Goal: Task Accomplishment & Management: Complete application form

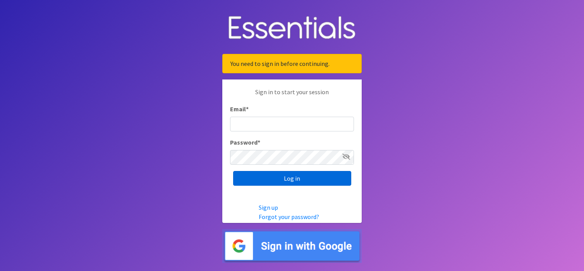
type input "[PERSON_NAME][EMAIL_ADDRESS][PERSON_NAME][DOMAIN_NAME]"
click at [299, 181] on input "Log in" at bounding box center [292, 178] width 118 height 15
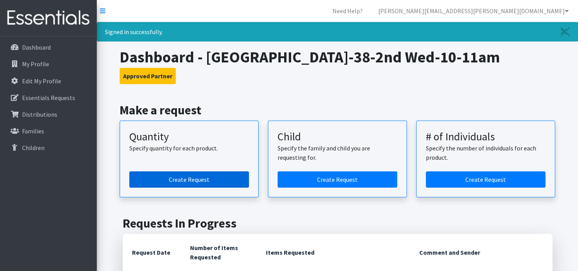
click at [220, 187] on link "Create Request" at bounding box center [189, 179] width 120 height 16
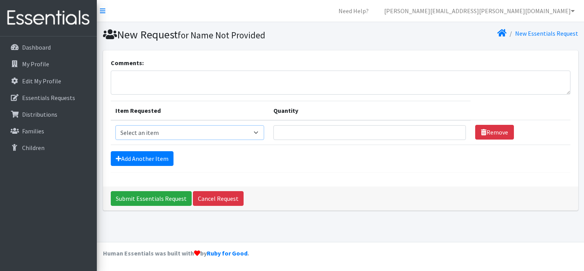
click at [259, 131] on select "Select an item Kids (Newborn) Kids (Size 1) Kids (Size 2) Kids (Size 3) Kids (S…" at bounding box center [189, 132] width 149 height 15
select select "3400"
click at [115, 125] on select "Select an item Kids (Newborn) Kids (Size 1) Kids (Size 2) Kids (Size 3) Kids (S…" at bounding box center [189, 132] width 149 height 15
click at [284, 132] on input "Quantity" at bounding box center [369, 132] width 192 height 15
type input "4"
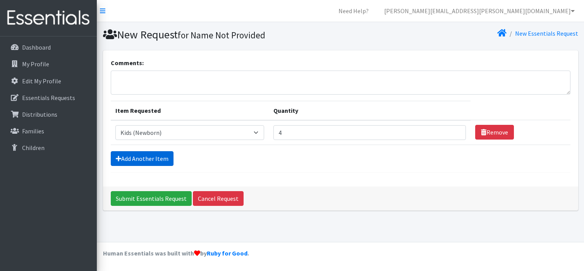
click at [152, 154] on link "Add Another Item" at bounding box center [142, 158] width 63 height 15
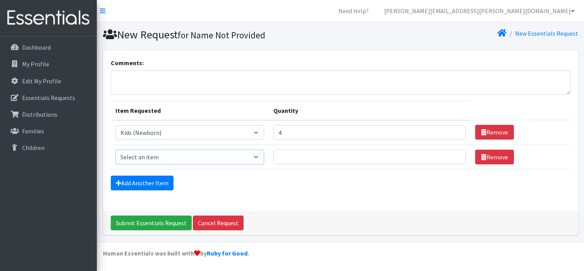
click at [256, 155] on select "Select an item Kids (Newborn) Kids (Size 1) Kids (Size 2) Kids (Size 3) Kids (S…" at bounding box center [189, 156] width 149 height 15
select select "3401"
click at [115, 149] on select "Select an item Kids (Newborn) Kids (Size 1) Kids (Size 2) Kids (Size 3) Kids (S…" at bounding box center [189, 156] width 149 height 15
click at [287, 153] on input "Quantity" at bounding box center [369, 156] width 192 height 15
type input "5"
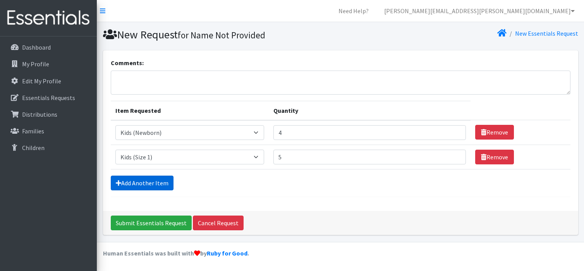
click at [155, 179] on link "Add Another Item" at bounding box center [142, 182] width 63 height 15
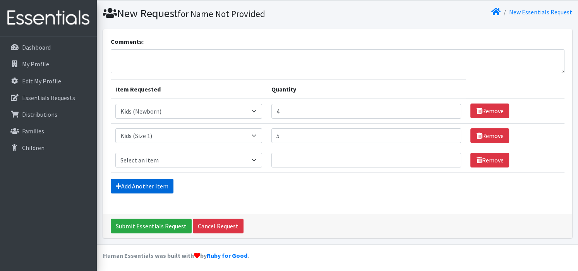
scroll to position [22, 0]
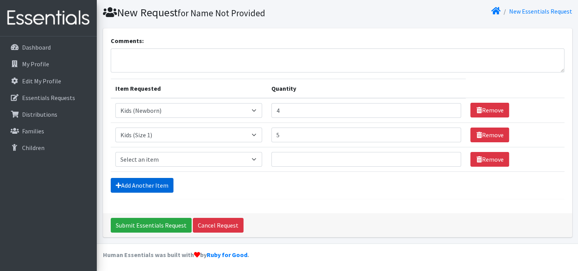
click at [155, 179] on form "Comments: Item Requested Quantity Item Requested Select an item Kids (Newborn) …" at bounding box center [338, 117] width 454 height 163
click at [256, 156] on select "Select an item Kids (Newborn) Kids (Size 1) Kids (Size 2) Kids (Size 3) Kids (S…" at bounding box center [188, 159] width 147 height 15
select select "3420"
click at [115, 152] on select "Select an item Kids (Newborn) Kids (Size 1) Kids (Size 2) Kids (Size 3) Kids (S…" at bounding box center [188, 159] width 147 height 15
click at [287, 155] on input "Quantity" at bounding box center [366, 159] width 190 height 15
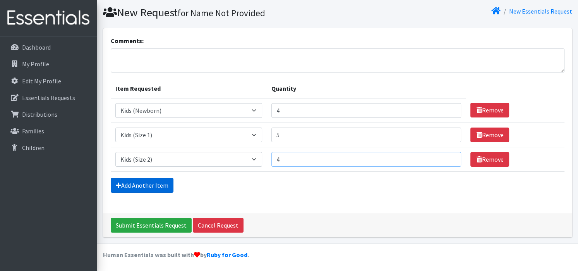
type input "4"
click at [154, 184] on link "Add Another Item" at bounding box center [142, 185] width 63 height 15
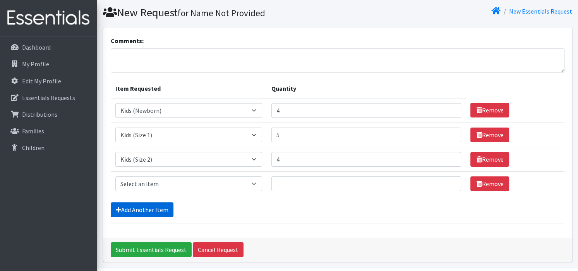
scroll to position [46, 0]
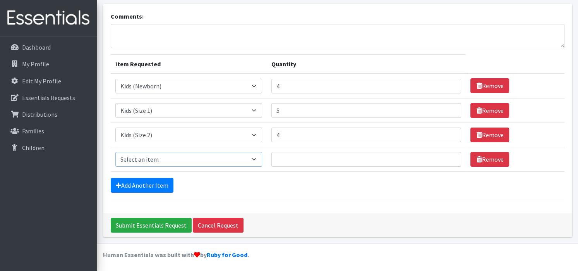
click at [254, 160] on select "Select an item Kids (Newborn) Kids (Size 1) Kids (Size 2) Kids (Size 3) Kids (S…" at bounding box center [188, 159] width 147 height 15
select select "3393"
click at [115, 152] on select "Select an item Kids (Newborn) Kids (Size 1) Kids (Size 2) Kids (Size 3) Kids (S…" at bounding box center [188, 159] width 147 height 15
click at [284, 154] on input "Quantity" at bounding box center [366, 159] width 190 height 15
type input "3"
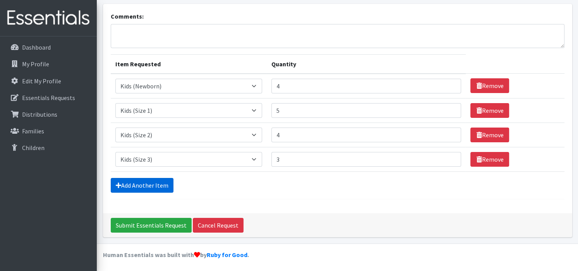
click at [147, 186] on link "Add Another Item" at bounding box center [142, 185] width 63 height 15
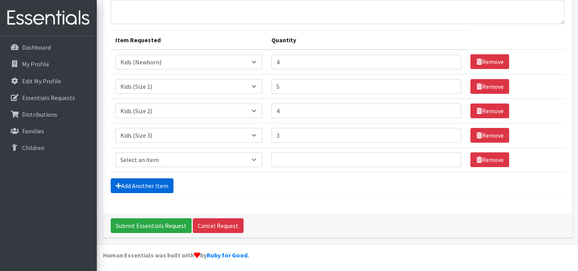
scroll to position [71, 0]
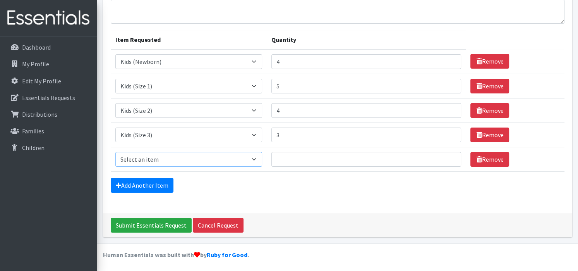
click at [257, 157] on select "Select an item Kids (Newborn) Kids (Size 1) Kids (Size 2) Kids (Size 3) Kids (S…" at bounding box center [188, 159] width 147 height 15
select select "3394"
click at [115, 152] on select "Select an item Kids (Newborn) Kids (Size 1) Kids (Size 2) Kids (Size 3) Kids (S…" at bounding box center [188, 159] width 147 height 15
click at [287, 156] on input "Quantity" at bounding box center [366, 159] width 190 height 15
type input "5"
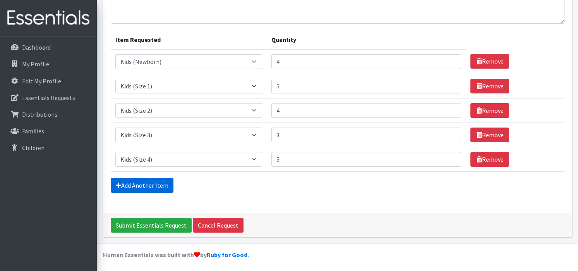
click at [164, 182] on link "Add Another Item" at bounding box center [142, 185] width 63 height 15
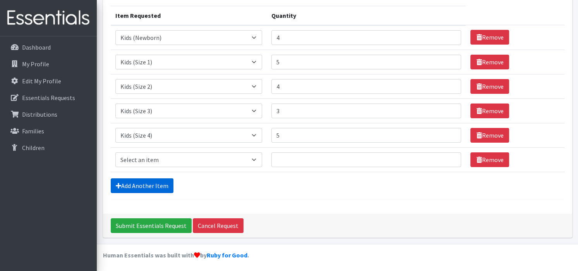
scroll to position [95, 0]
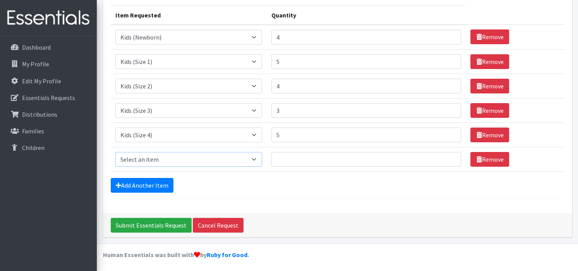
click at [256, 159] on select "Select an item Kids (Newborn) Kids (Size 1) Kids (Size 2) Kids (Size 3) Kids (S…" at bounding box center [188, 159] width 147 height 15
select select "3407"
click at [115, 152] on select "Select an item Kids (Newborn) Kids (Size 1) Kids (Size 2) Kids (Size 3) Kids (S…" at bounding box center [188, 159] width 147 height 15
click at [283, 155] on input "Quantity" at bounding box center [366, 159] width 190 height 15
type input "8"
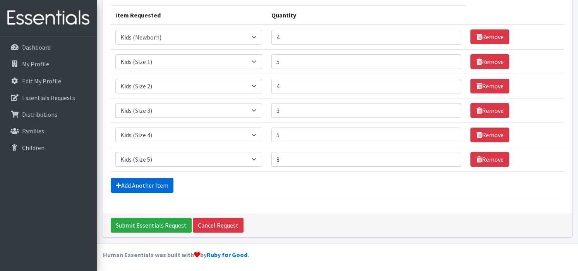
click at [165, 181] on link "Add Another Item" at bounding box center [142, 185] width 63 height 15
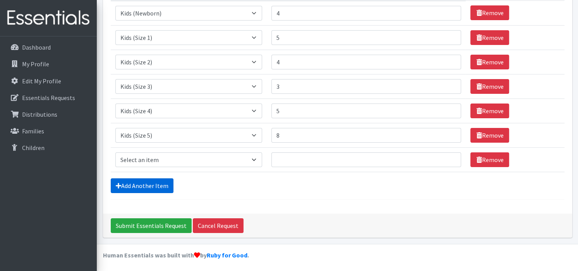
scroll to position [119, 0]
click at [255, 158] on select "Select an item Kids (Newborn) Kids (Size 1) Kids (Size 2) Kids (Size 3) Kids (S…" at bounding box center [188, 159] width 147 height 15
select select "3419"
click at [115, 152] on select "Select an item Kids (Newborn) Kids (Size 1) Kids (Size 2) Kids (Size 3) Kids (S…" at bounding box center [188, 159] width 147 height 15
click at [283, 157] on input "Quantity" at bounding box center [366, 159] width 190 height 15
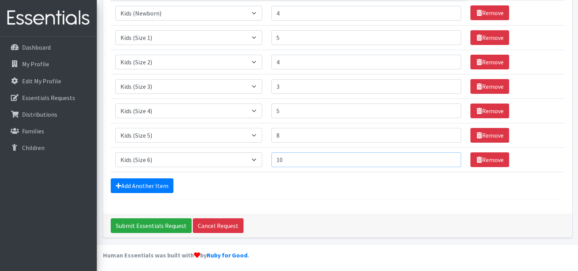
type input "10"
click at [448, 130] on input "9" at bounding box center [366, 135] width 190 height 15
type input "10"
click at [448, 130] on input "10" at bounding box center [366, 135] width 190 height 15
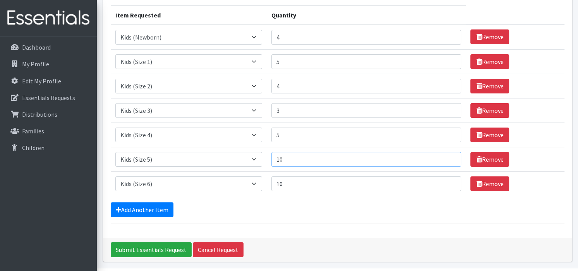
scroll to position [88, 0]
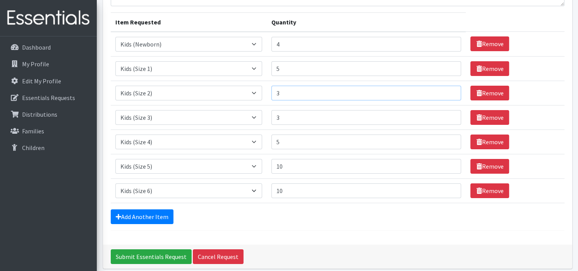
type input "3"
click at [447, 95] on input "3" at bounding box center [366, 93] width 190 height 15
click at [447, 69] on input "4" at bounding box center [366, 68] width 190 height 15
type input "3"
click at [448, 70] on input "3" at bounding box center [366, 68] width 190 height 15
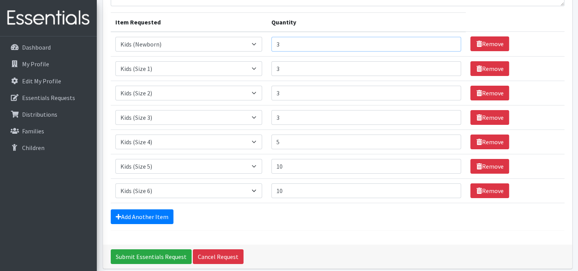
type input "3"
click at [448, 46] on input "3" at bounding box center [366, 44] width 190 height 15
type input "9"
click at [447, 167] on input "9" at bounding box center [366, 166] width 190 height 15
type input "9"
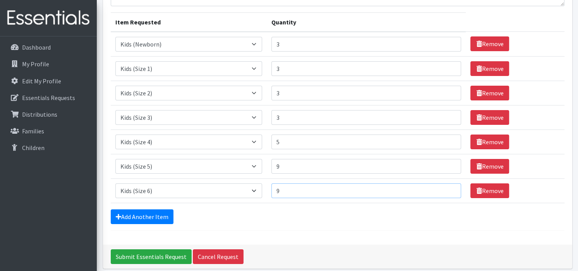
click at [448, 190] on input "9" at bounding box center [366, 190] width 190 height 15
click at [135, 215] on link "Add Another Item" at bounding box center [142, 216] width 63 height 15
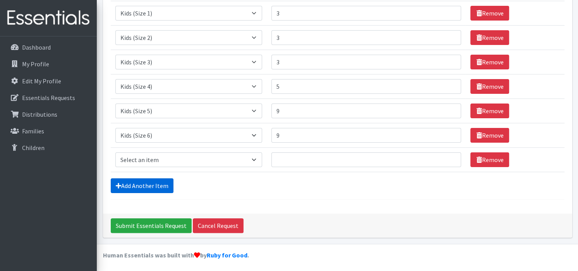
scroll to position [144, 0]
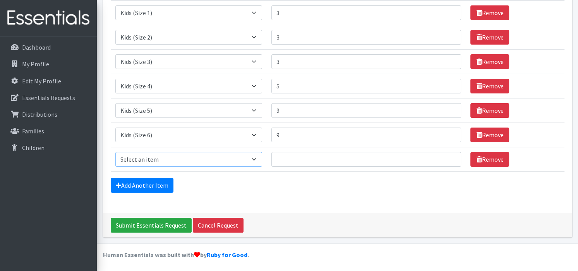
click at [256, 162] on select "Select an item Kids (Newborn) Kids (Size 1) Kids (Size 2) Kids (Size 3) Kids (S…" at bounding box center [188, 159] width 147 height 15
select select "3418"
click at [115, 152] on select "Select an item Kids (Newborn) Kids (Size 1) Kids (Size 2) Kids (Size 3) Kids (S…" at bounding box center [188, 159] width 147 height 15
click at [288, 160] on input "Quantity" at bounding box center [366, 159] width 190 height 15
type input "8"
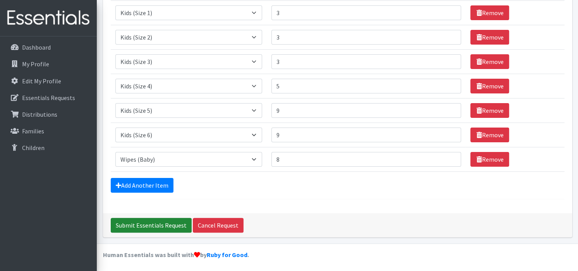
click at [158, 222] on input "Submit Essentials Request" at bounding box center [151, 225] width 81 height 15
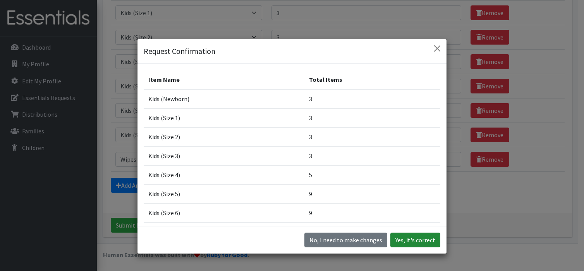
click at [413, 238] on button "Yes, it's correct" at bounding box center [415, 239] width 50 height 15
